Goal: Task Accomplishment & Management: Manage account settings

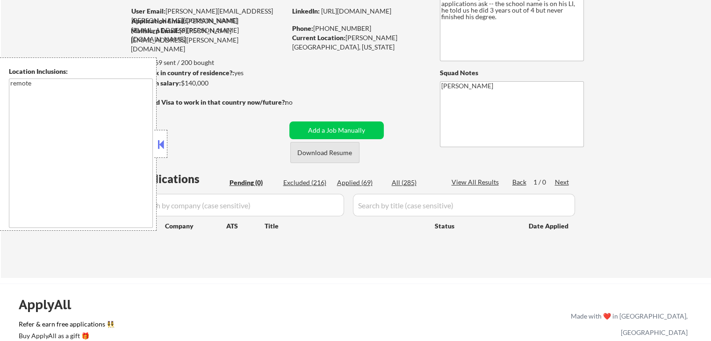
scroll to position [94, 0]
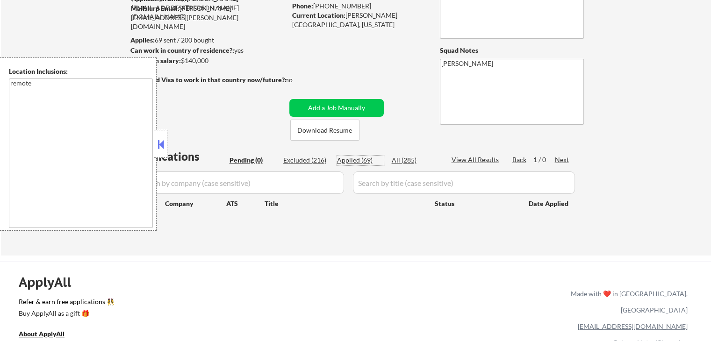
click at [362, 165] on div "Applied (69)" at bounding box center [360, 160] width 47 height 9
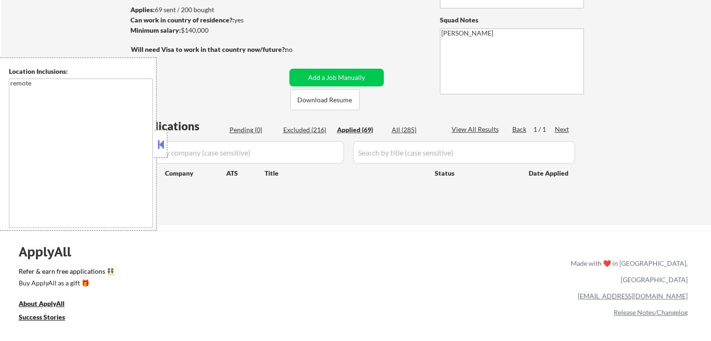
scroll to position [140, 0]
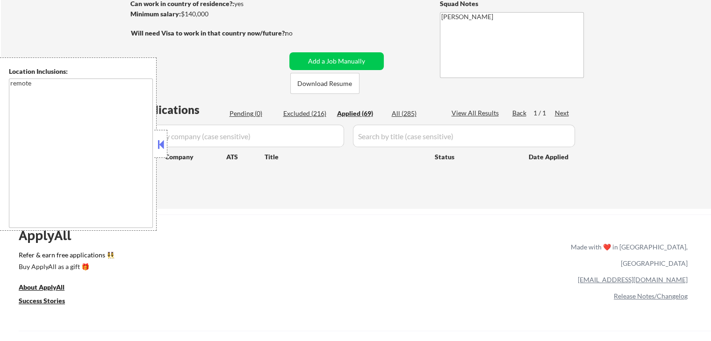
select select ""applied""
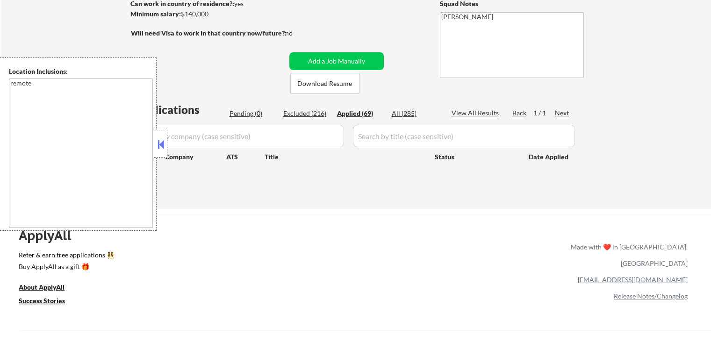
select select ""applied""
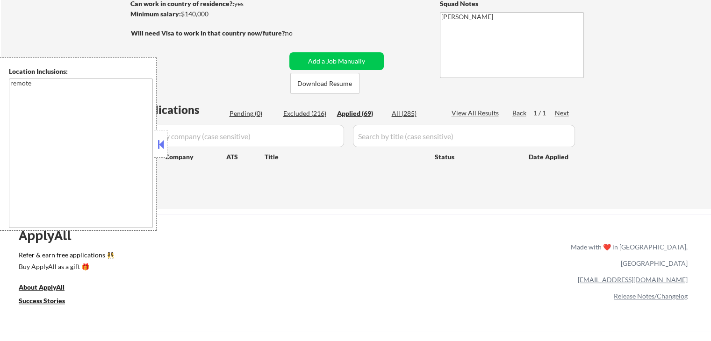
select select ""applied""
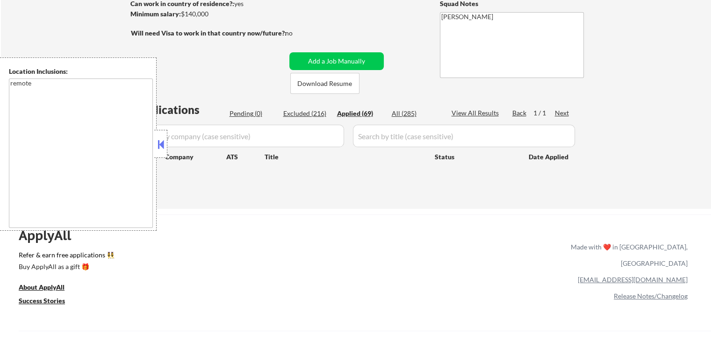
select select ""applied""
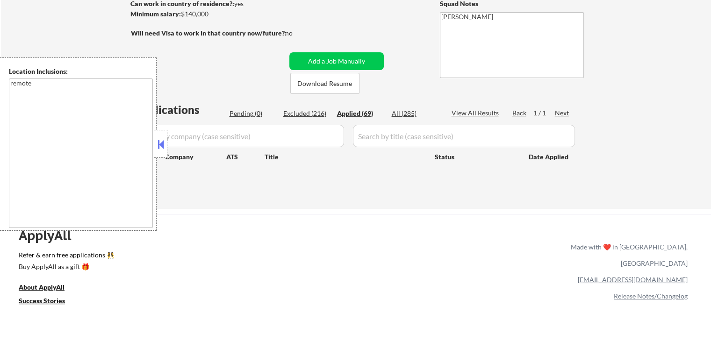
select select ""applied""
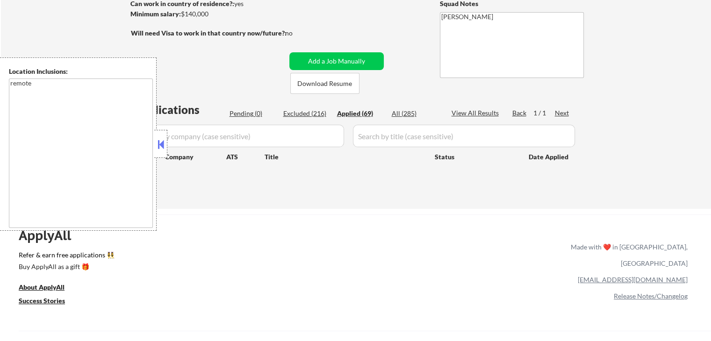
select select ""applied""
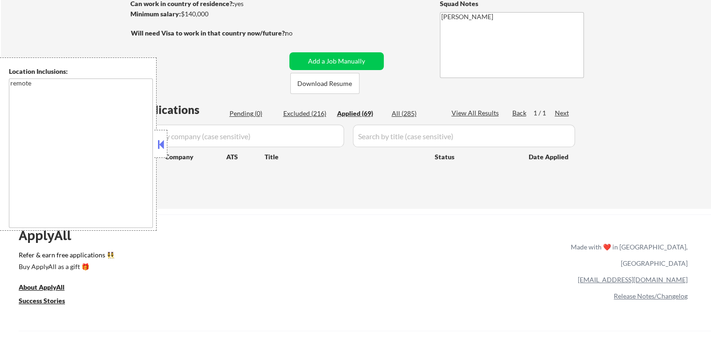
select select ""applied""
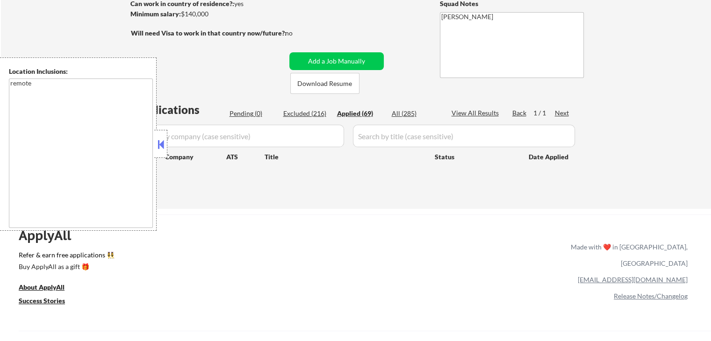
select select ""applied""
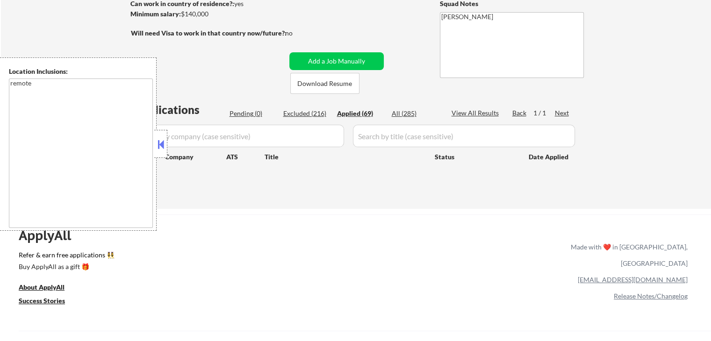
select select ""applied""
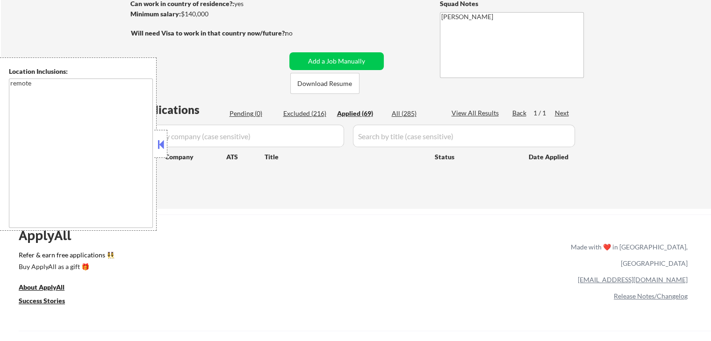
select select ""applied""
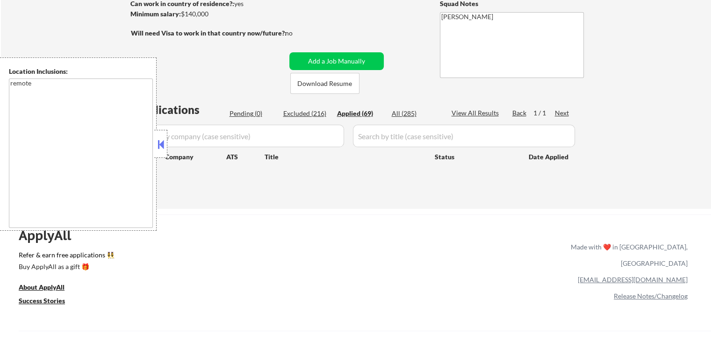
select select ""applied""
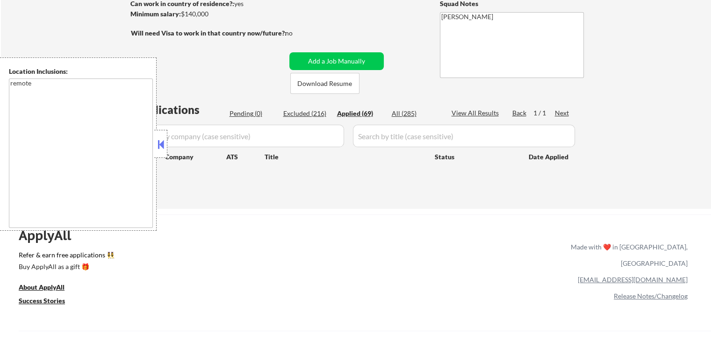
select select ""applied""
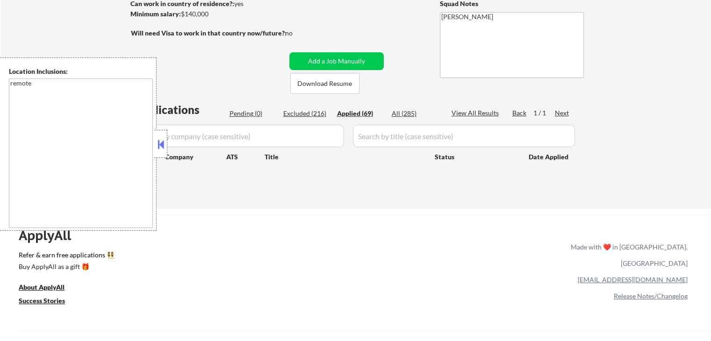
select select ""applied""
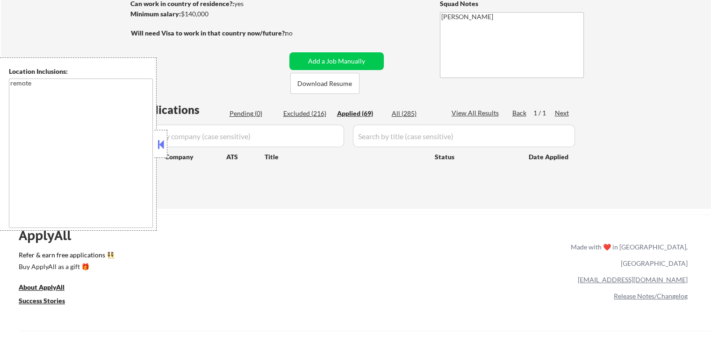
select select ""applied""
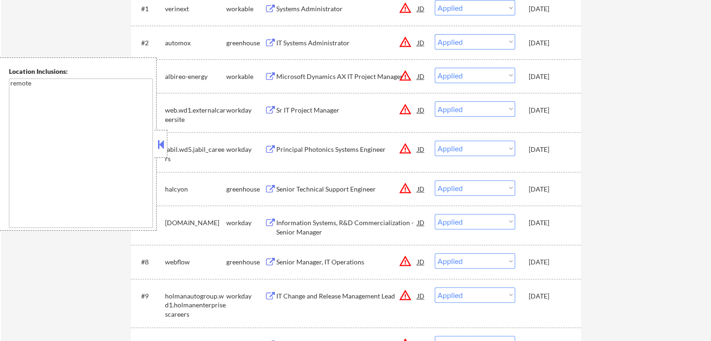
scroll to position [374, 0]
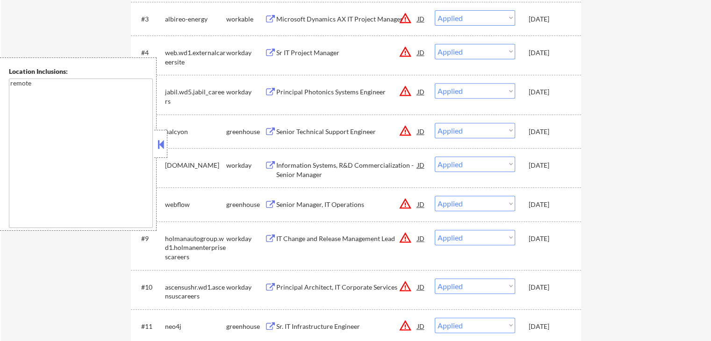
click at [270, 161] on button at bounding box center [271, 165] width 12 height 9
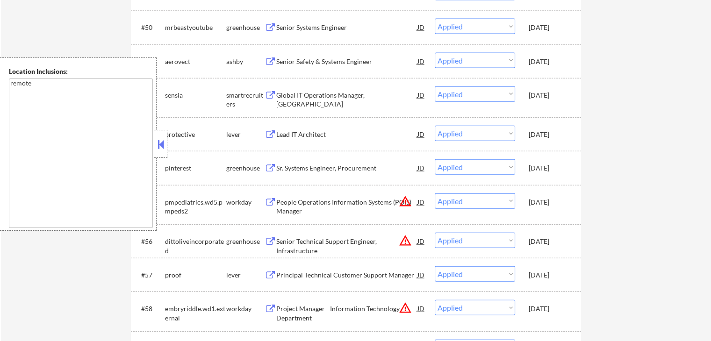
scroll to position [2198, 0]
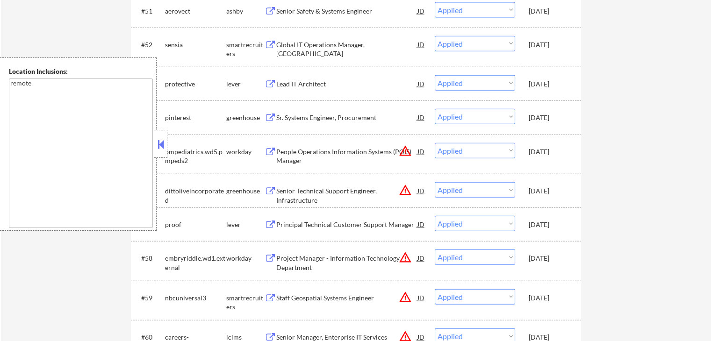
click at [266, 82] on button at bounding box center [271, 84] width 12 height 9
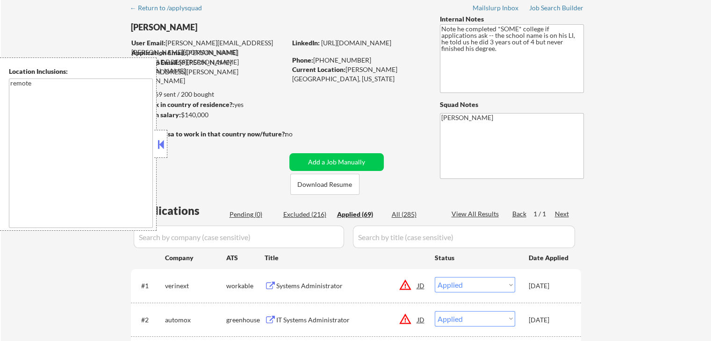
scroll to position [0, 0]
